Goal: Task Accomplishment & Management: Use online tool/utility

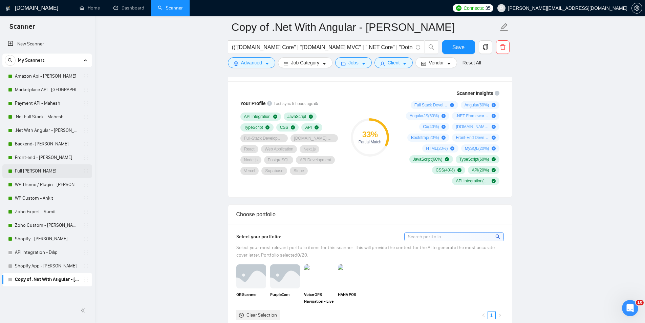
click at [42, 172] on link "Full [PERSON_NAME]" at bounding box center [47, 171] width 64 height 14
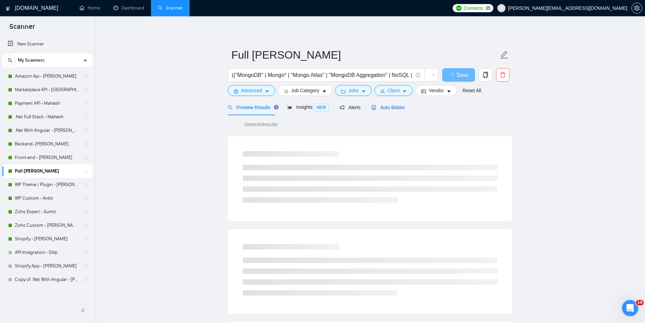
click at [372, 109] on icon "robot" at bounding box center [373, 107] width 5 height 5
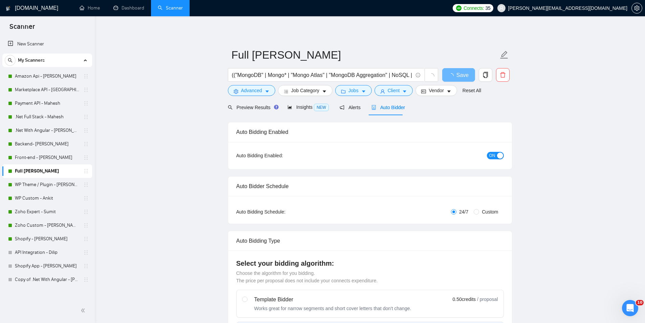
radio input "false"
radio input "true"
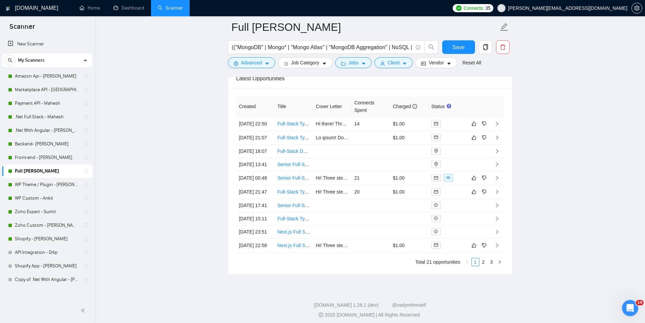
scroll to position [1753, 0]
click at [65, 181] on link "WP Theme / Plugin - [PERSON_NAME]" at bounding box center [47, 185] width 64 height 14
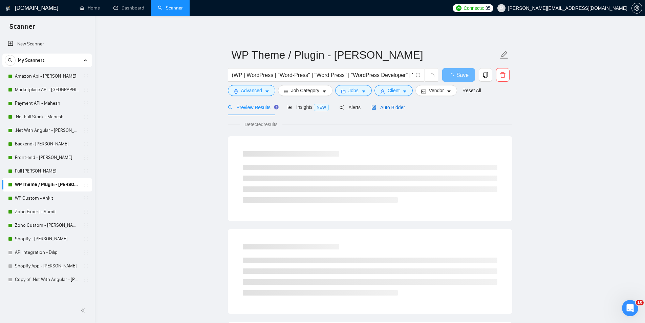
click at [386, 110] on span "Auto Bidder" at bounding box center [388, 107] width 34 height 5
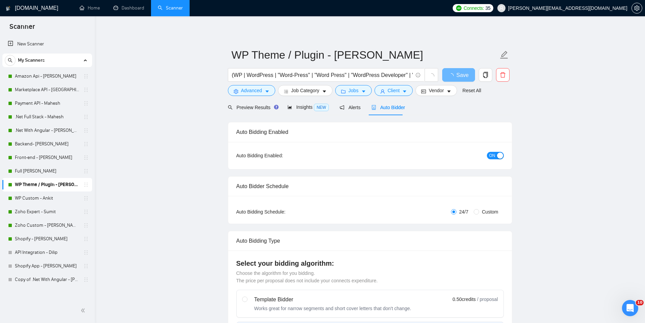
radio input "false"
radio input "true"
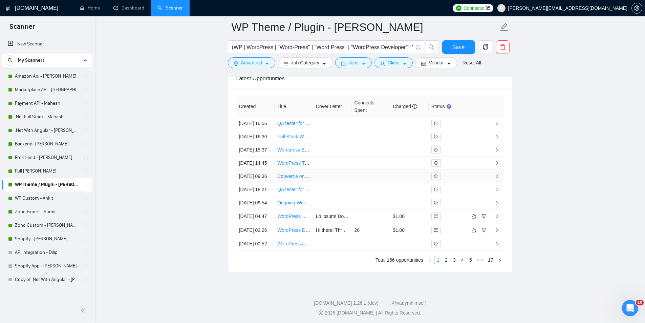
scroll to position [1795, 0]
click at [64, 235] on link "Shopify - [PERSON_NAME]" at bounding box center [47, 239] width 64 height 14
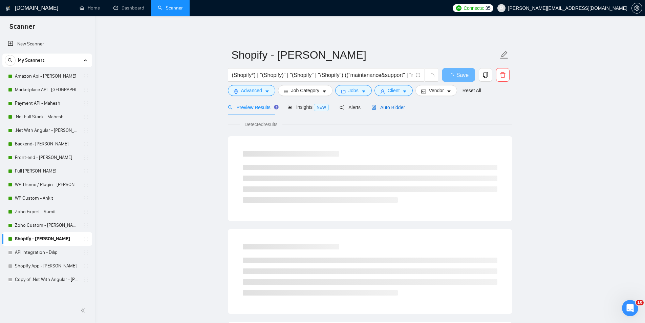
click at [373, 105] on icon "robot" at bounding box center [373, 107] width 5 height 5
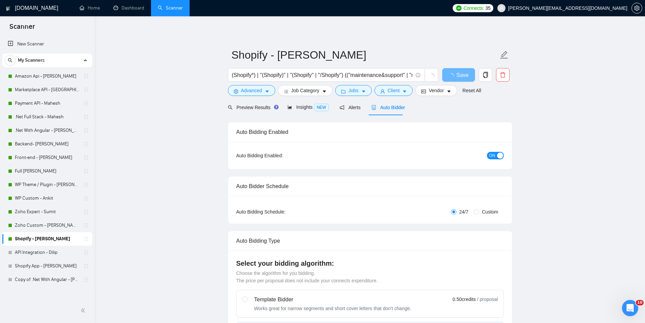
radio input "false"
radio input "true"
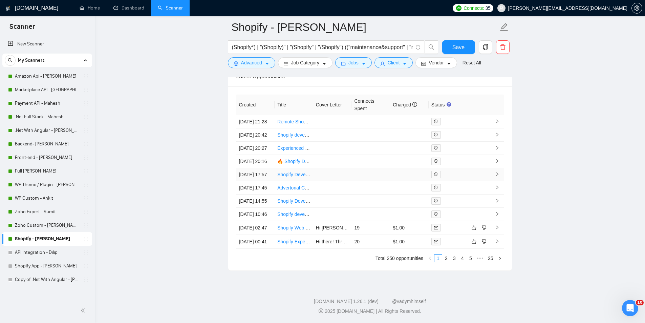
scroll to position [1753, 0]
click at [71, 216] on link "Zoho Expert - Sumit" at bounding box center [47, 212] width 64 height 14
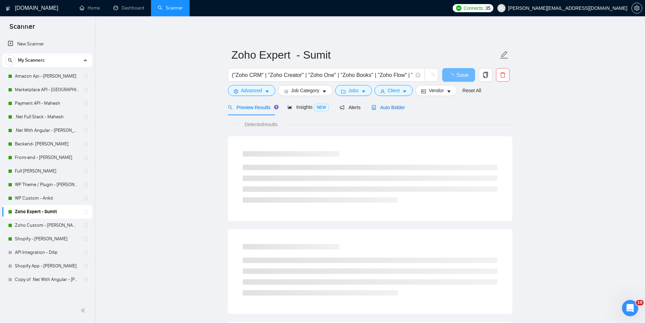
click at [374, 108] on span "Auto Bidder" at bounding box center [388, 107] width 34 height 5
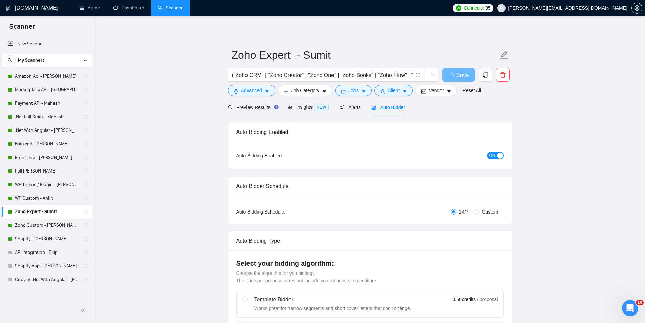
radio input "false"
radio input "true"
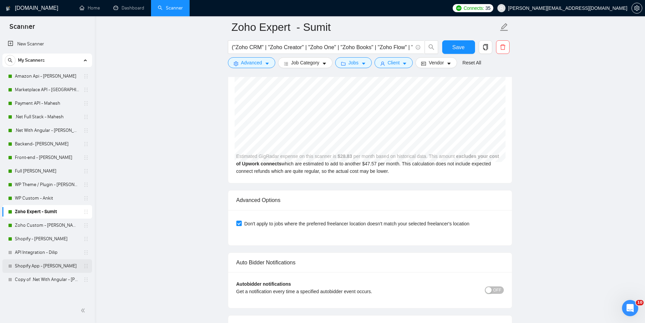
scroll to position [1411, 0]
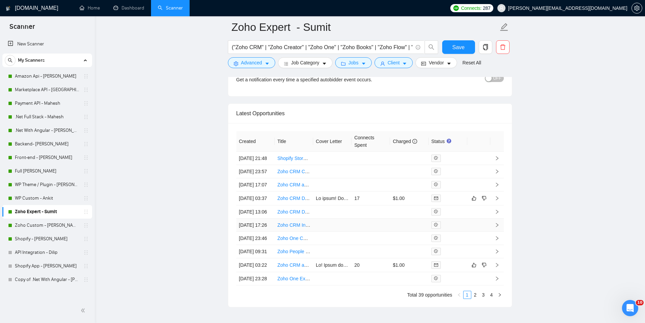
scroll to position [1680, 0]
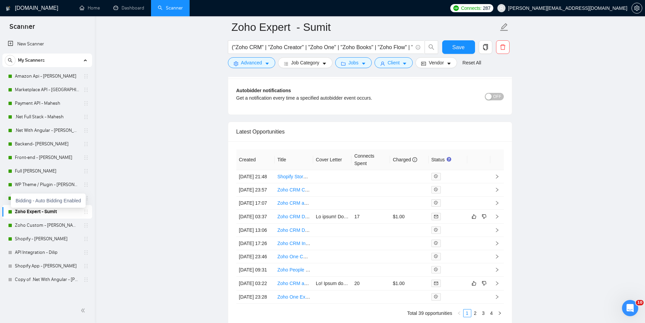
click at [15, 197] on div "Bidding - Auto Bidding Enabled" at bounding box center [48, 200] width 75 height 14
click at [73, 200] on link "WP Custom - Ankit" at bounding box center [47, 198] width 64 height 14
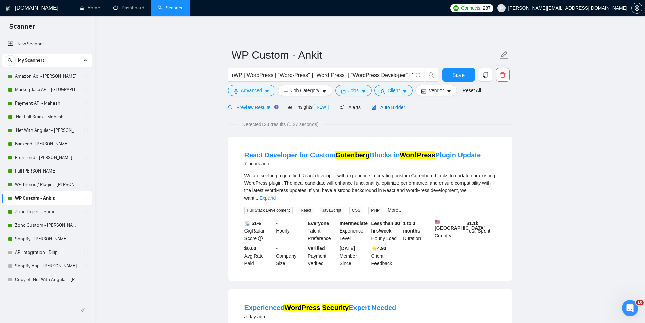
click at [371, 109] on icon "robot" at bounding box center [373, 107] width 5 height 5
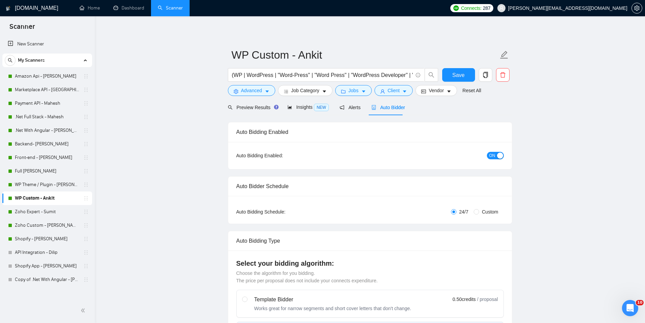
radio input "false"
radio input "true"
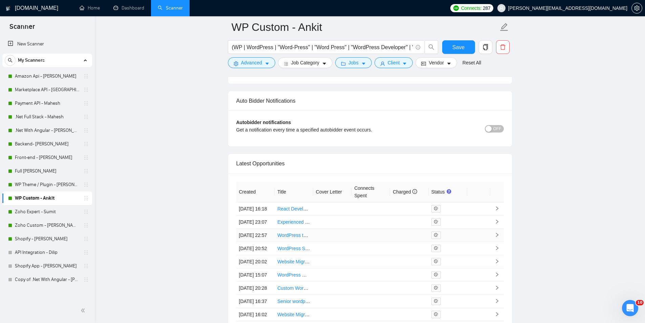
scroll to position [1667, 0]
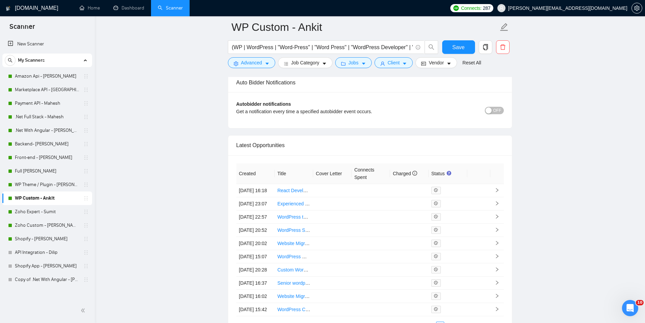
drag, startPoint x: 291, startPoint y: 213, endPoint x: 189, endPoint y: 187, distance: 104.8
click at [67, 182] on link "WP Theme / Plugin - [PERSON_NAME]" at bounding box center [47, 185] width 64 height 14
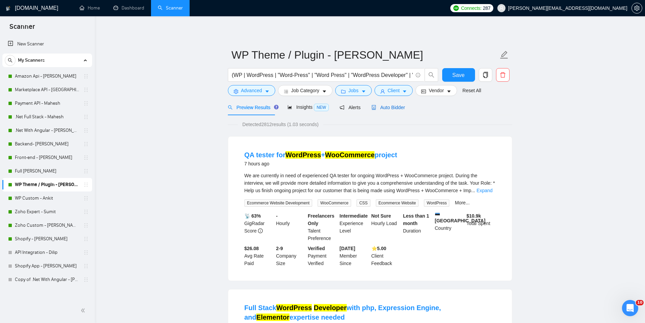
click at [392, 111] on div "Auto Bidder" at bounding box center [388, 107] width 34 height 7
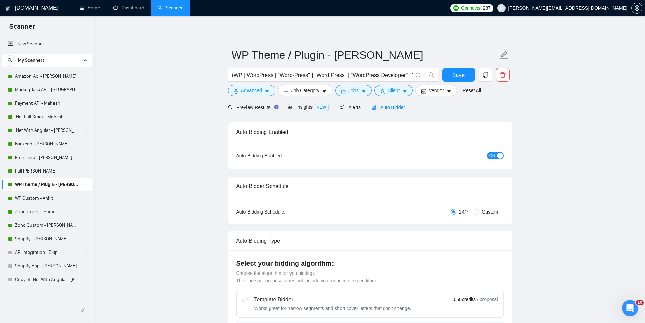
radio input "false"
radio input "true"
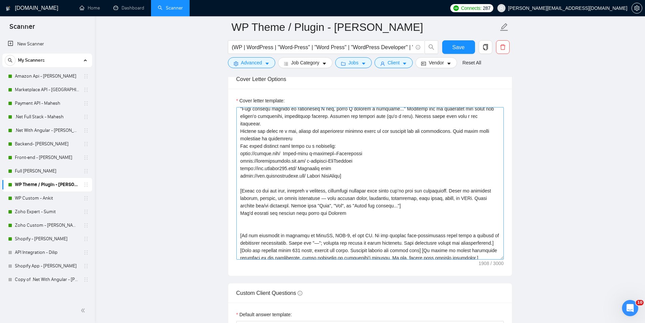
scroll to position [67, 0]
